Goal: Find specific page/section: Find specific page/section

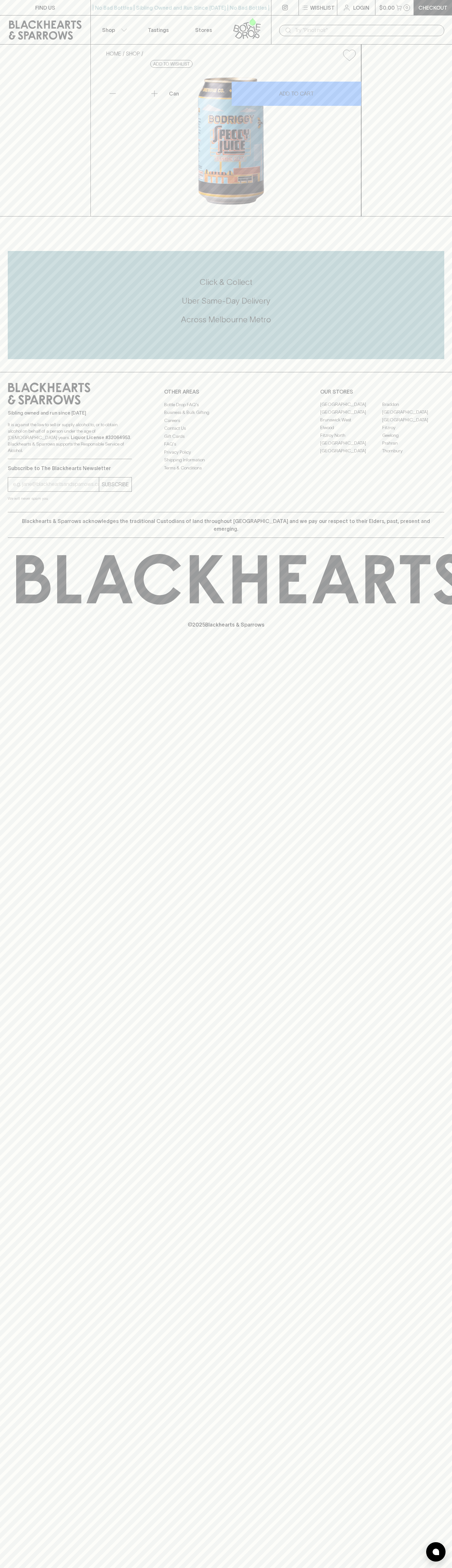
click at [34, 3] on link "FIND US" at bounding box center [45, 7] width 90 height 15
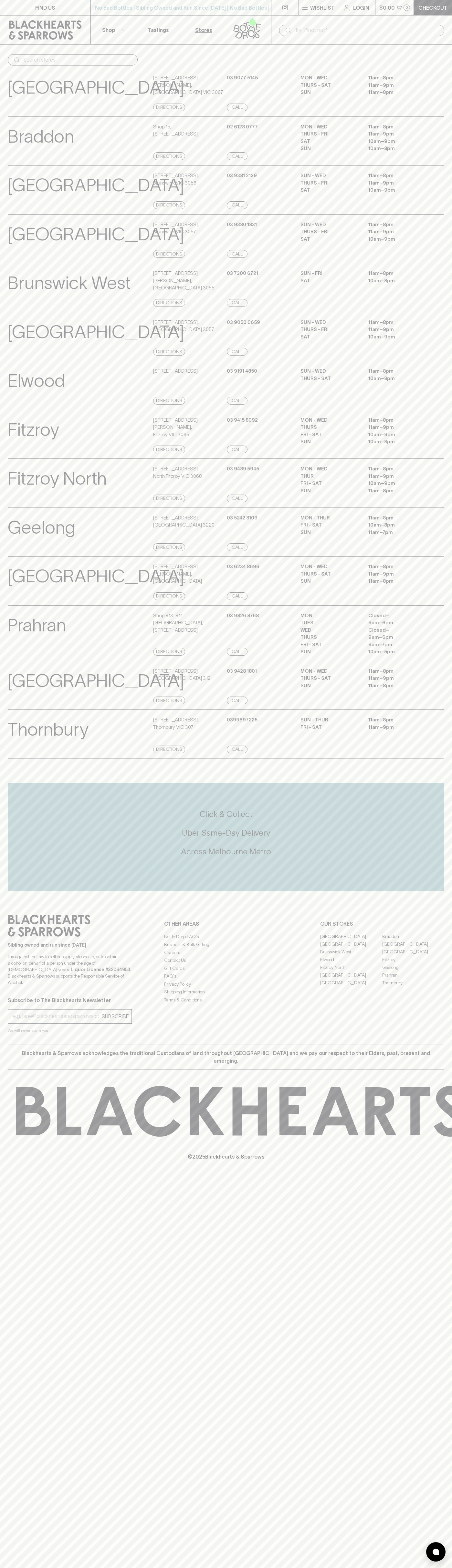
click at [386, 1567] on html "FIND US | No Bad Bottles | Sibling Owned and Run Since [DATE] | No Bad Bottles …" at bounding box center [226, 784] width 452 height 1568
click at [16, 541] on p "Geelong" at bounding box center [41, 528] width 68 height 27
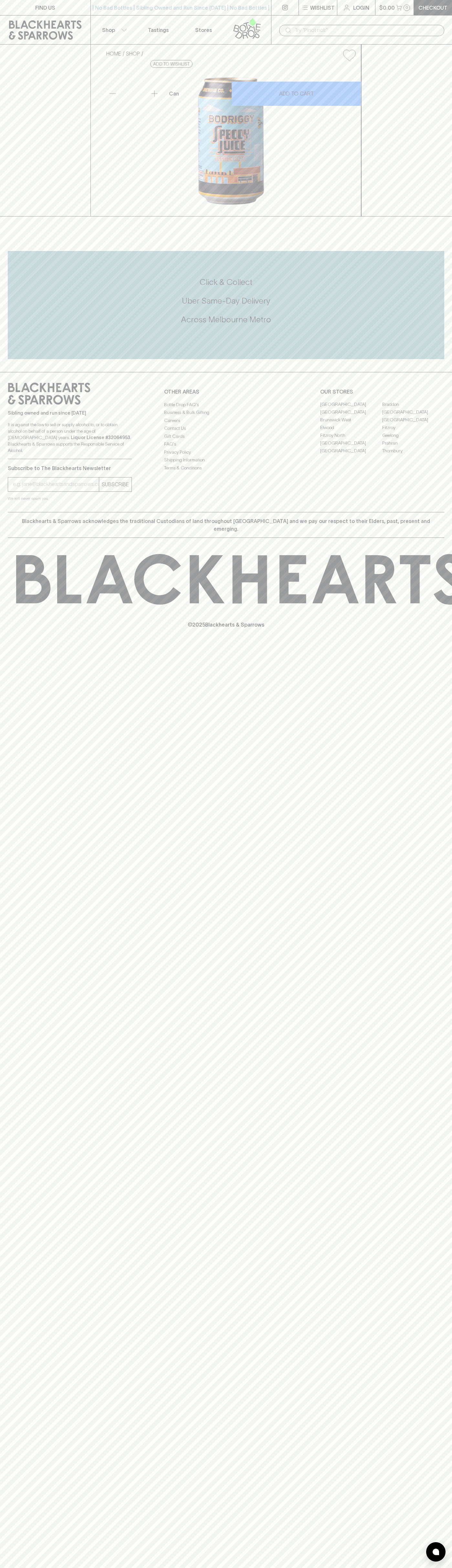
click at [413, 416] on link "[GEOGRAPHIC_DATA]" at bounding box center [413, 412] width 62 height 8
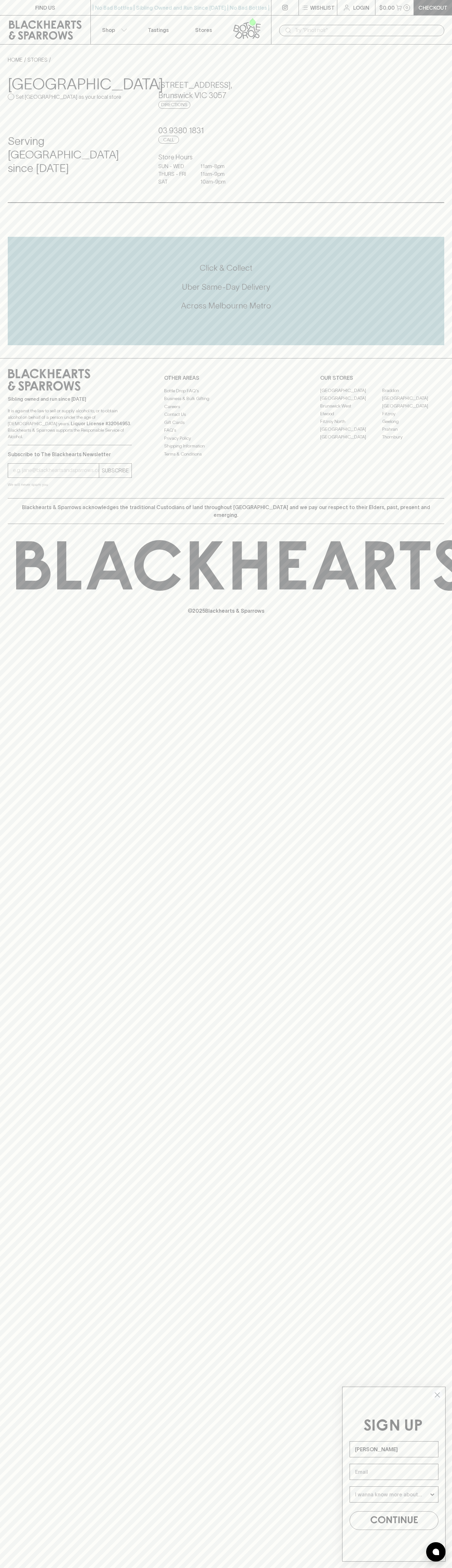
type input "John Smith"
